Goal: Find specific page/section: Find specific page/section

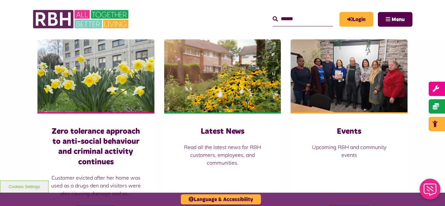
scroll to position [456, 0]
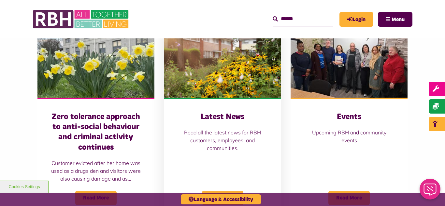
click at [216, 68] on img at bounding box center [222, 61] width 117 height 73
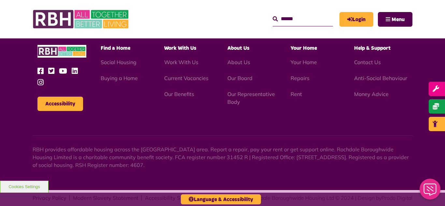
scroll to position [709, 0]
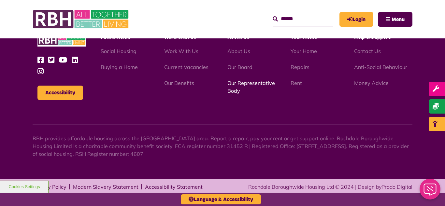
click at [244, 83] on link "Our Representative Body" at bounding box center [251, 87] width 48 height 14
